Goal: Find specific page/section: Find specific page/section

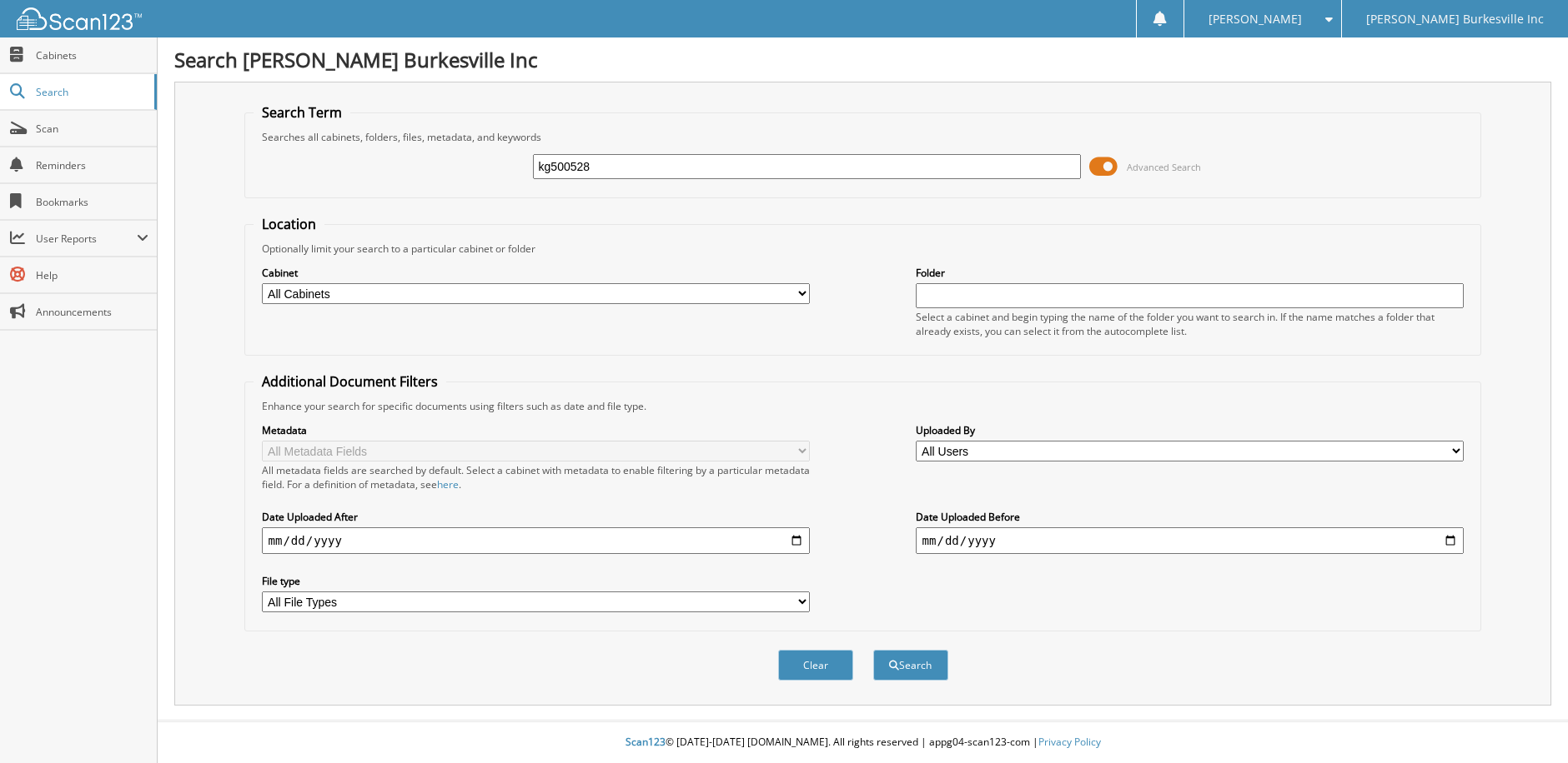
type input "kg500528"
click at [873, 650] on button "Search" at bounding box center [911, 665] width 75 height 31
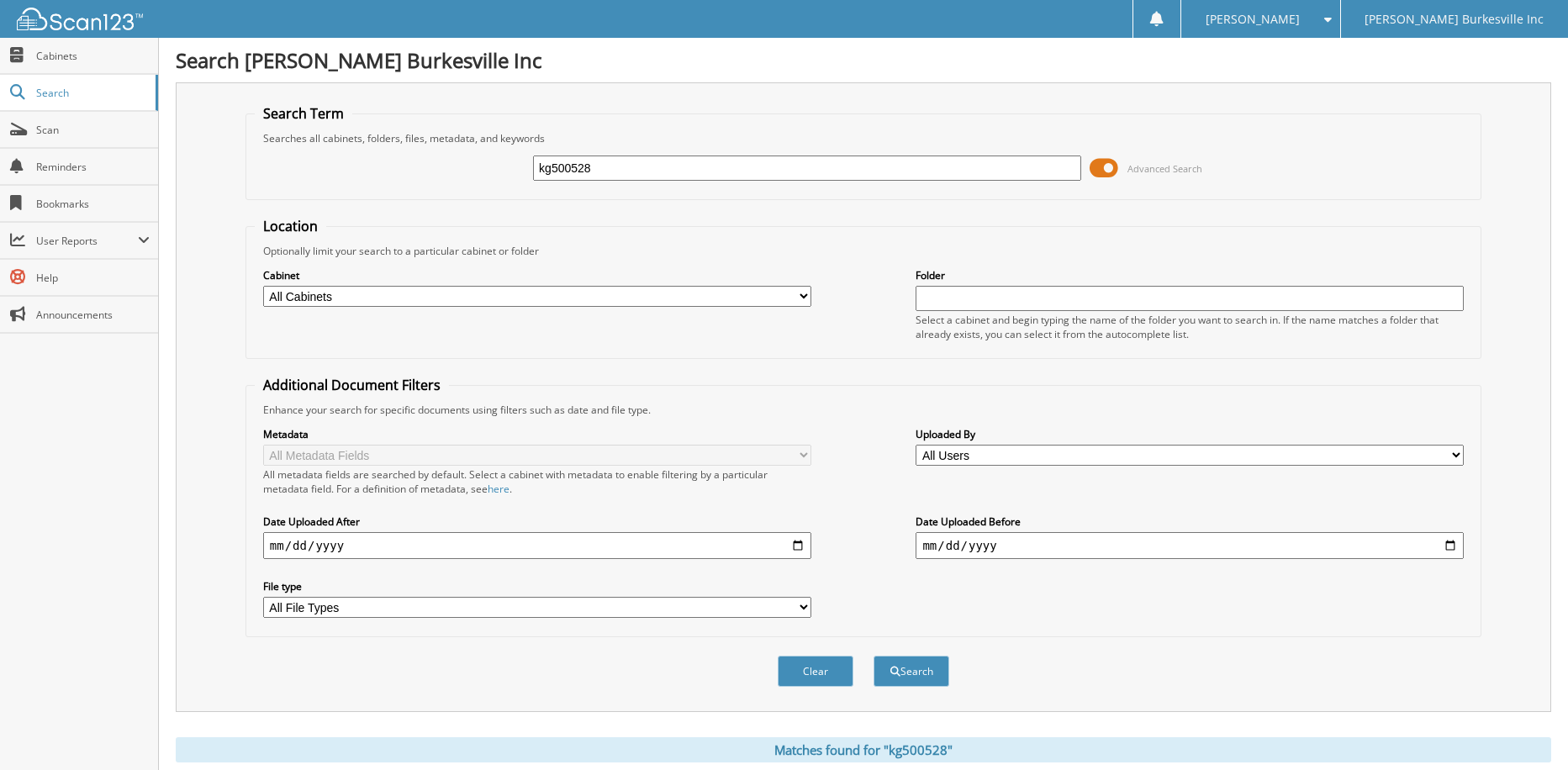
scroll to position [403, 0]
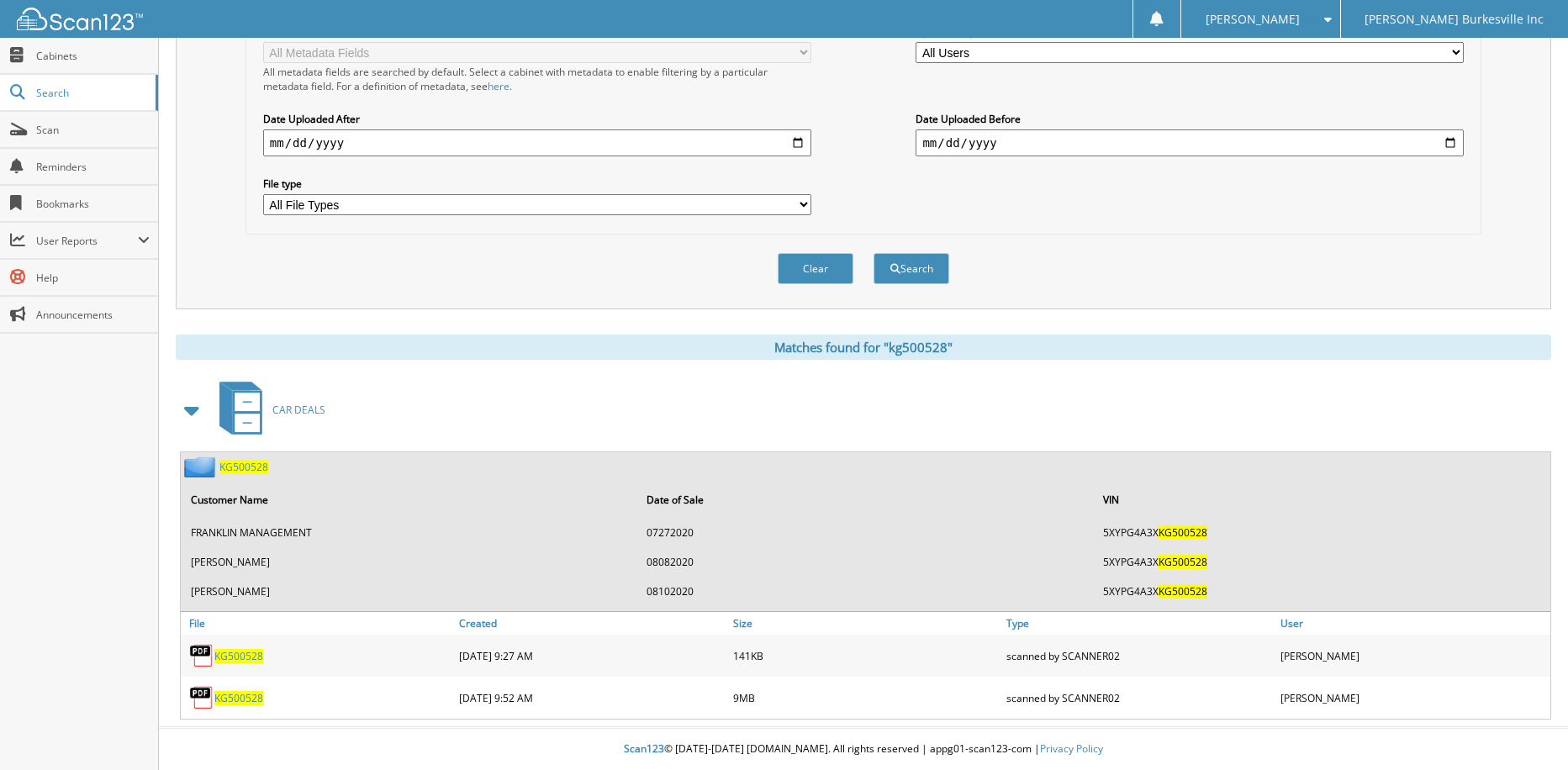
click at [242, 658] on span "KG500528" at bounding box center [239, 657] width 49 height 14
click at [237, 467] on span "KG500528" at bounding box center [244, 467] width 49 height 14
